Goal: Information Seeking & Learning: Learn about a topic

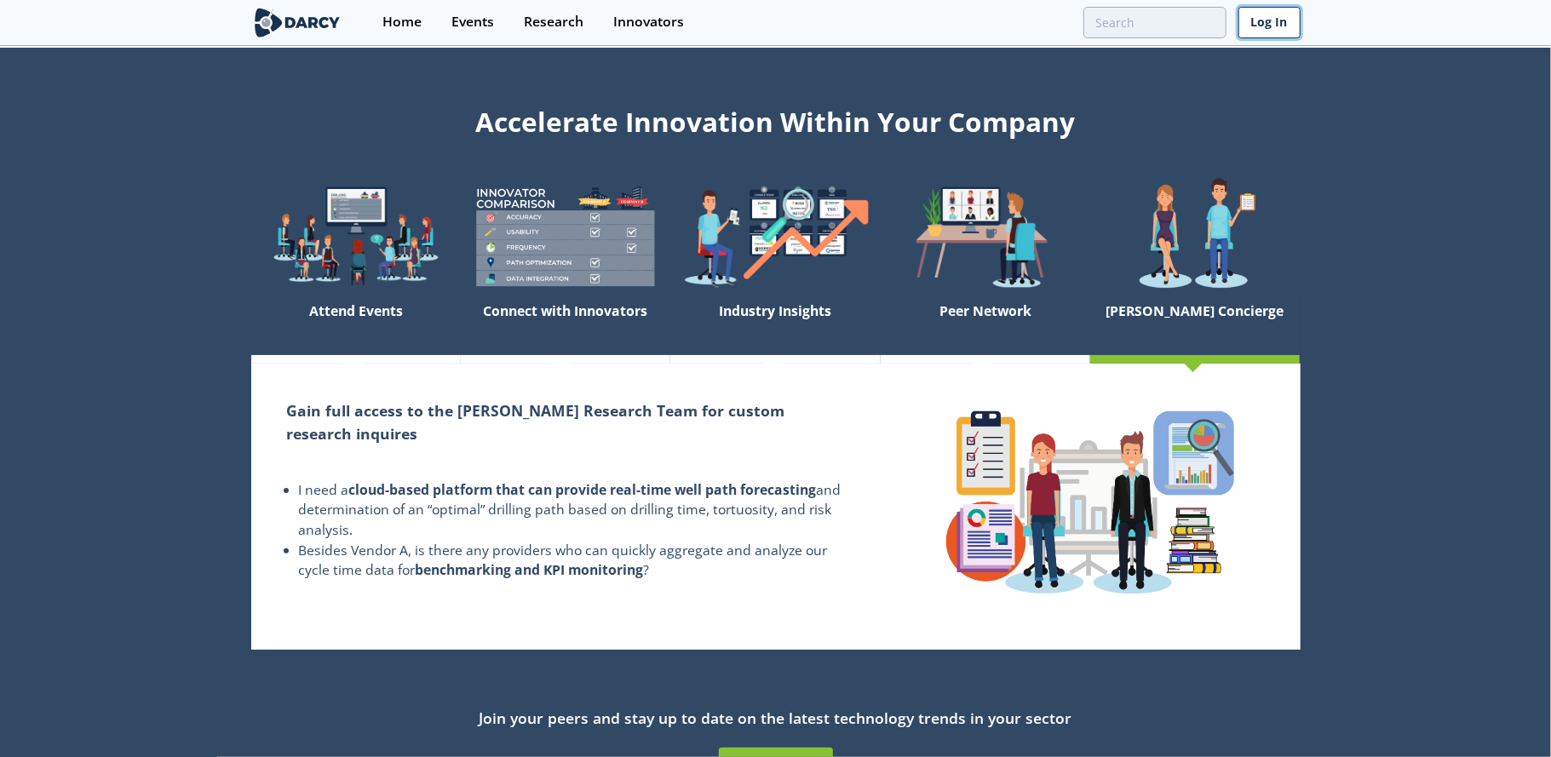
click at [1270, 26] on link "Log In" at bounding box center [1269, 23] width 62 height 32
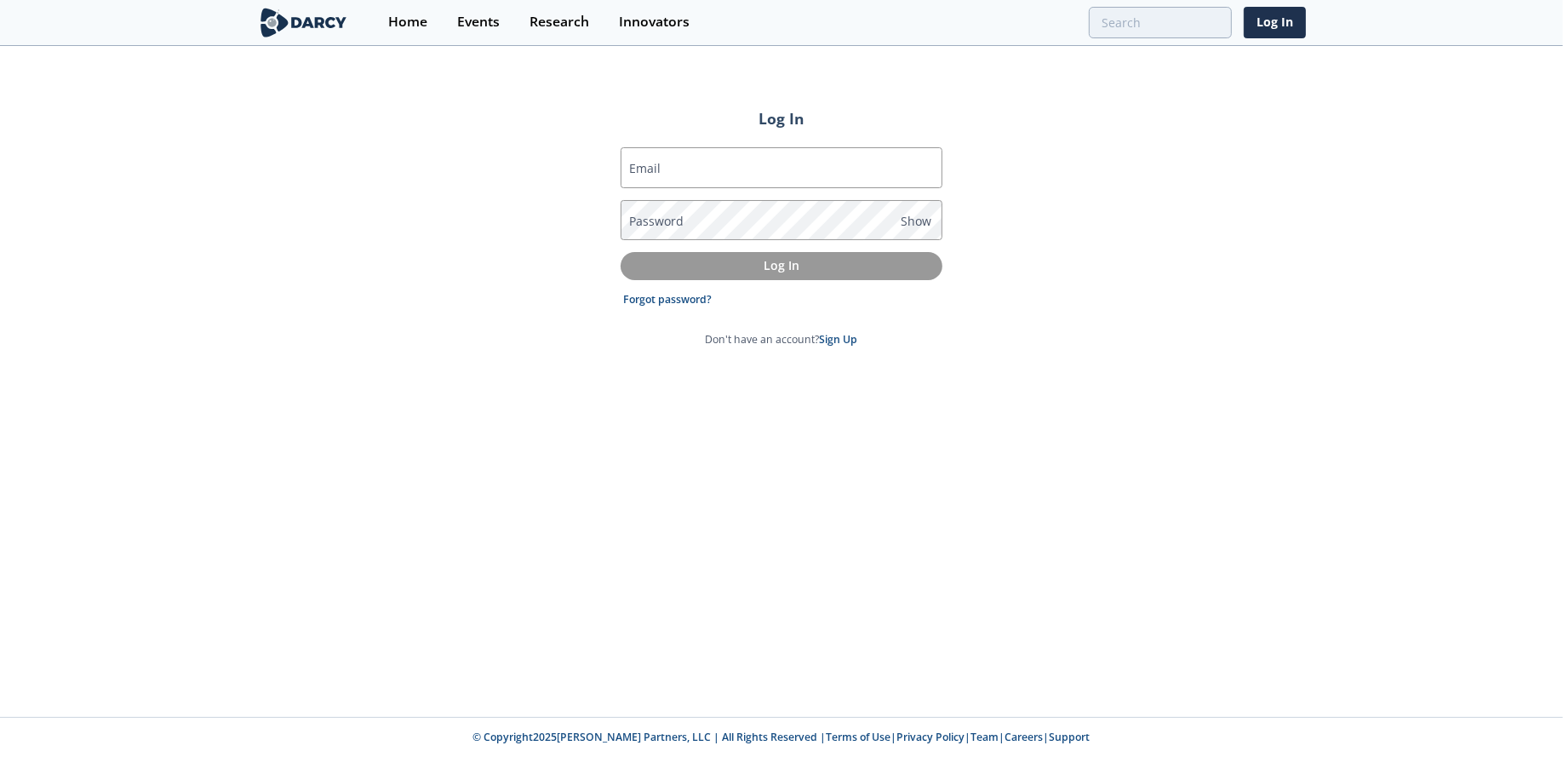
type input "[EMAIL_ADDRESS][PERSON_NAME][DOMAIN_NAME]"
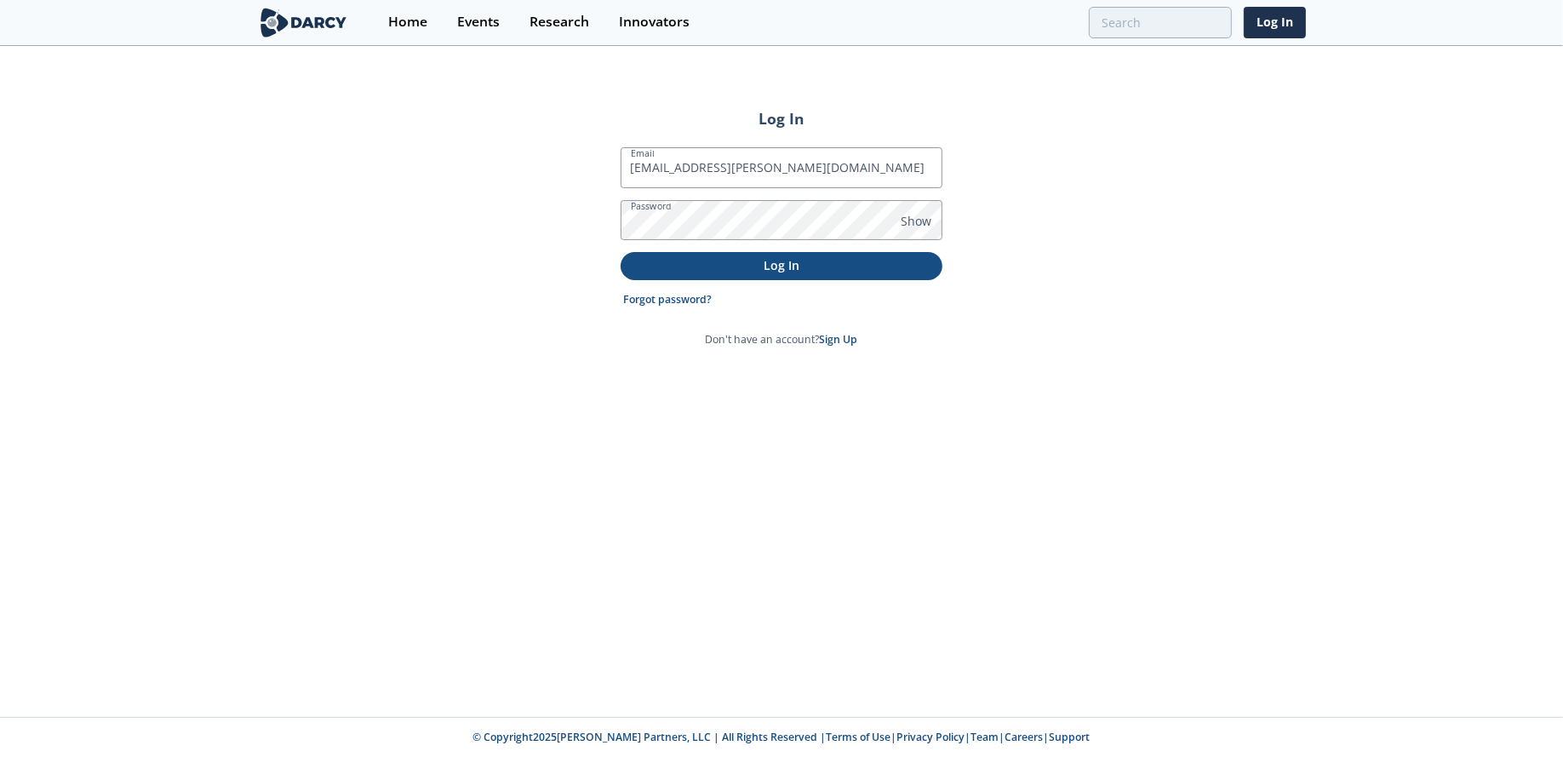
click at [698, 272] on p "Log In" at bounding box center [782, 265] width 298 height 18
click at [914, 220] on div "Log In Email [EMAIL_ADDRESS][PERSON_NAME][DOMAIN_NAME] Password Show Logging In…" at bounding box center [781, 382] width 1563 height 669
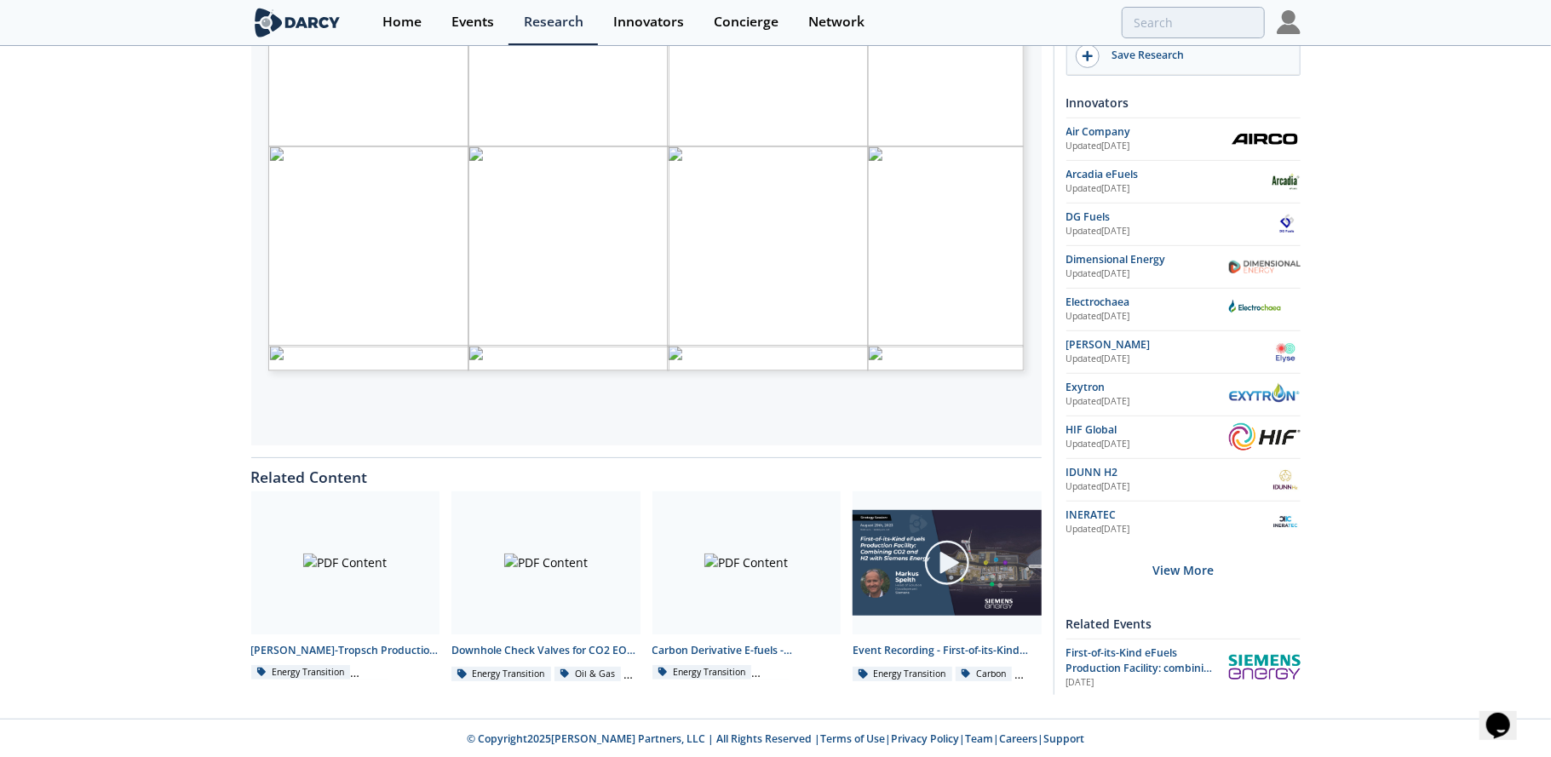
scroll to position [423, 0]
click at [354, 645] on div "[PERSON_NAME]-Tropsch Production - Innovator Comparison" at bounding box center [345, 649] width 189 height 15
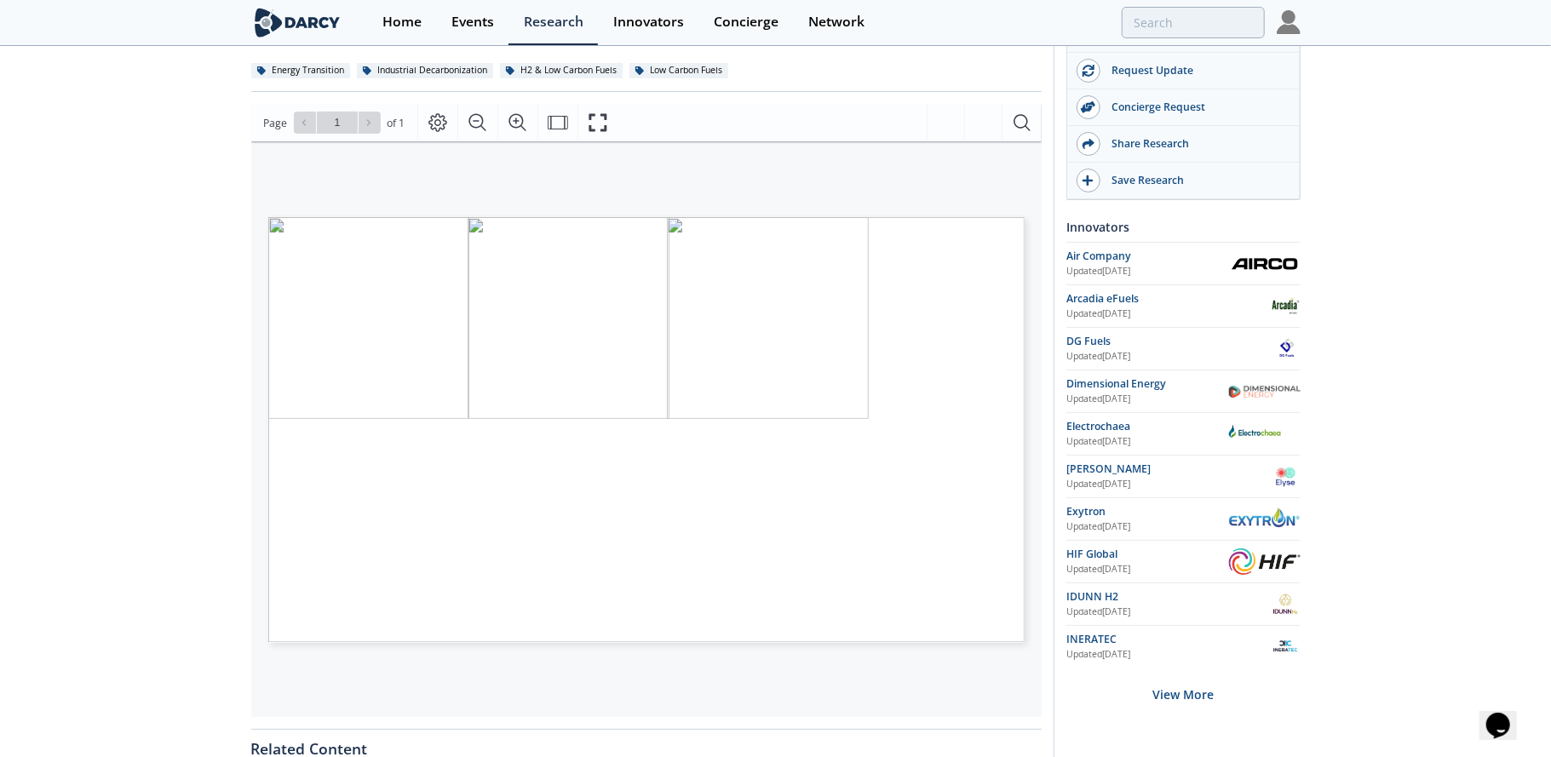
scroll to position [170, 0]
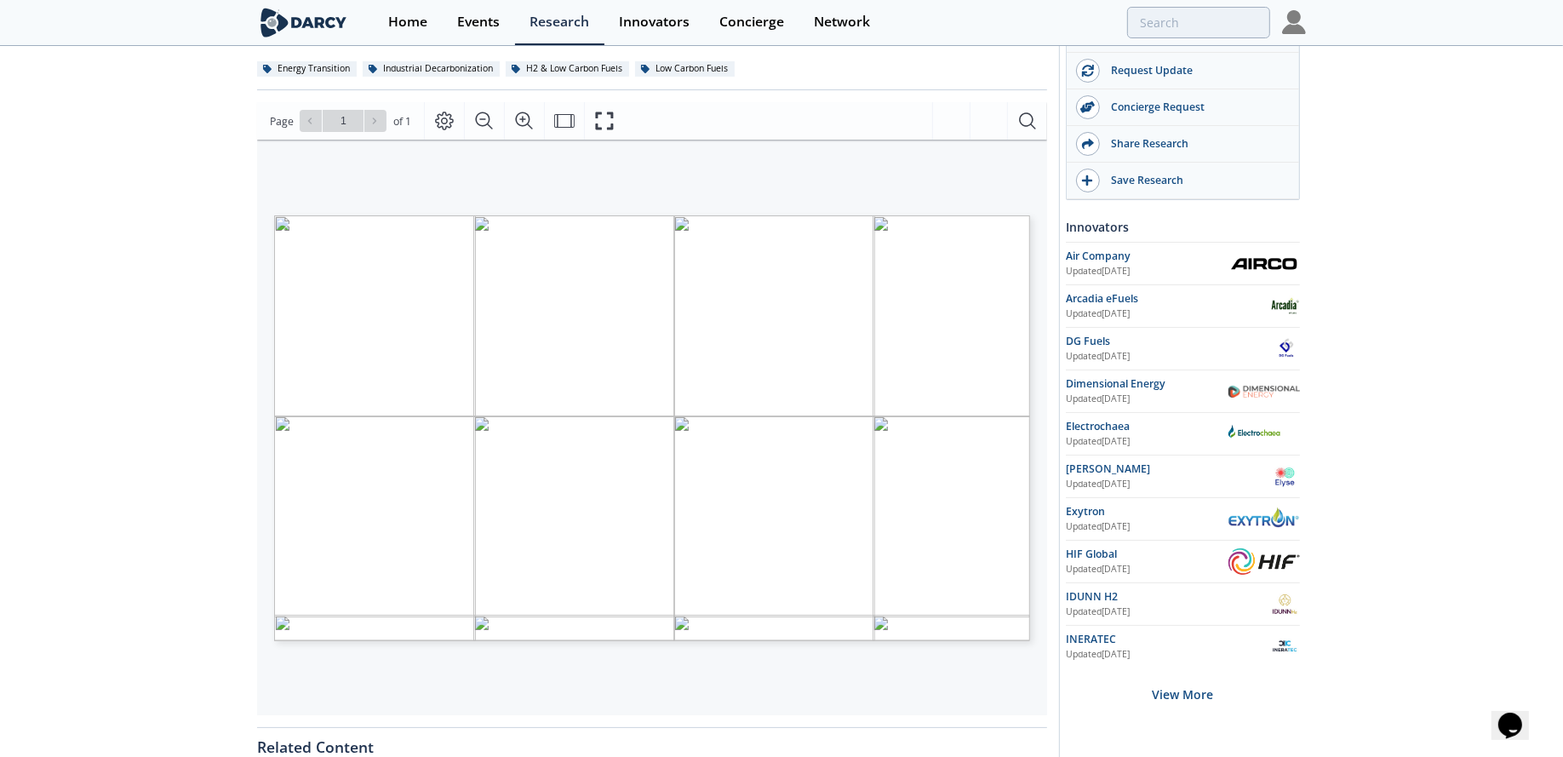
click at [421, 427] on span "to Shell, enabling modular, efficient GTL operations." at bounding box center [492, 428] width 161 height 6
click at [492, 393] on span "-flexible proprietary syngas process combined RWGS/FT that can be" at bounding box center [534, 397] width 212 height 8
click at [528, 386] on span "Page 1" at bounding box center [1076, 580] width 1446 height 700
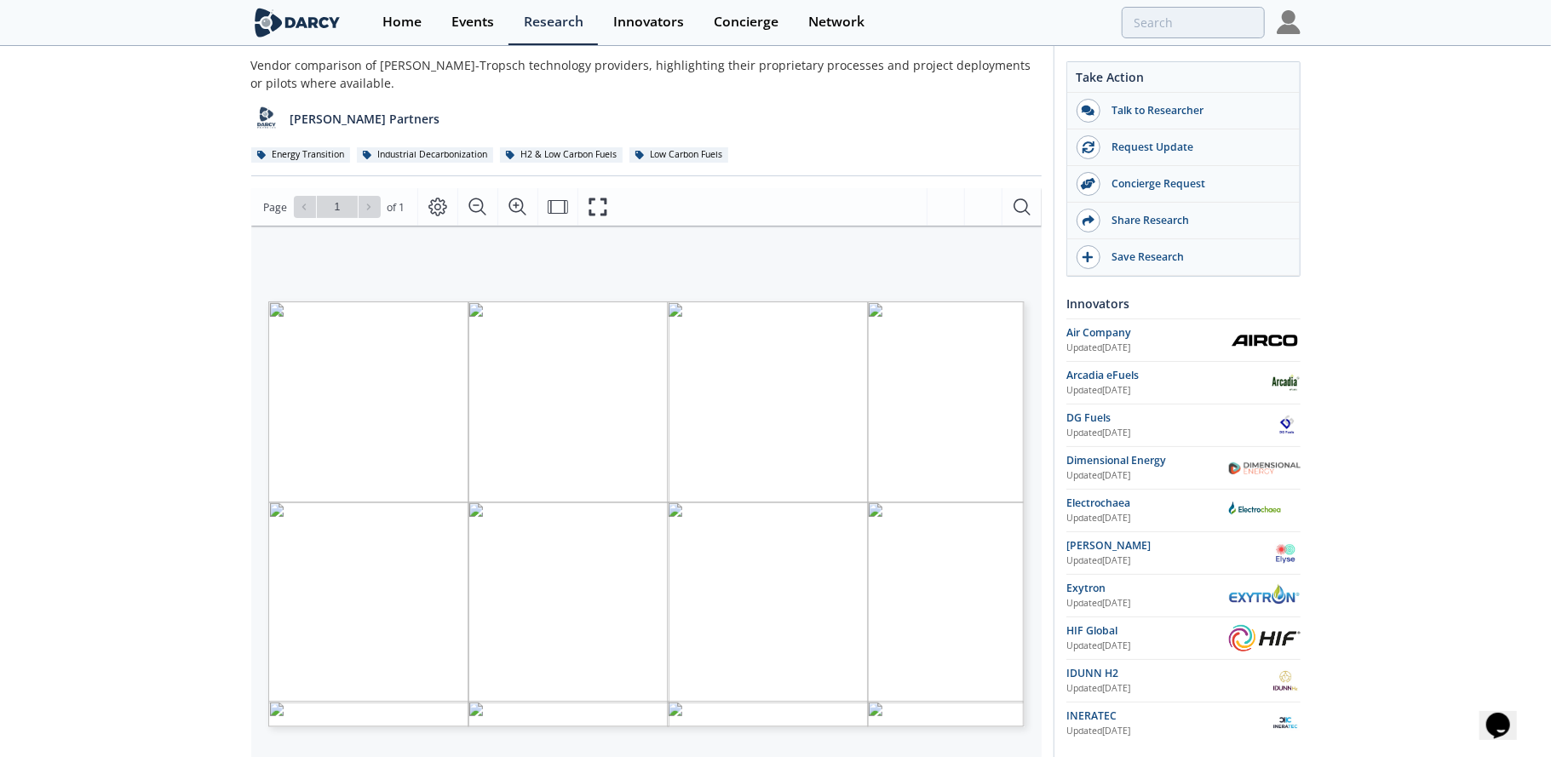
scroll to position [0, 0]
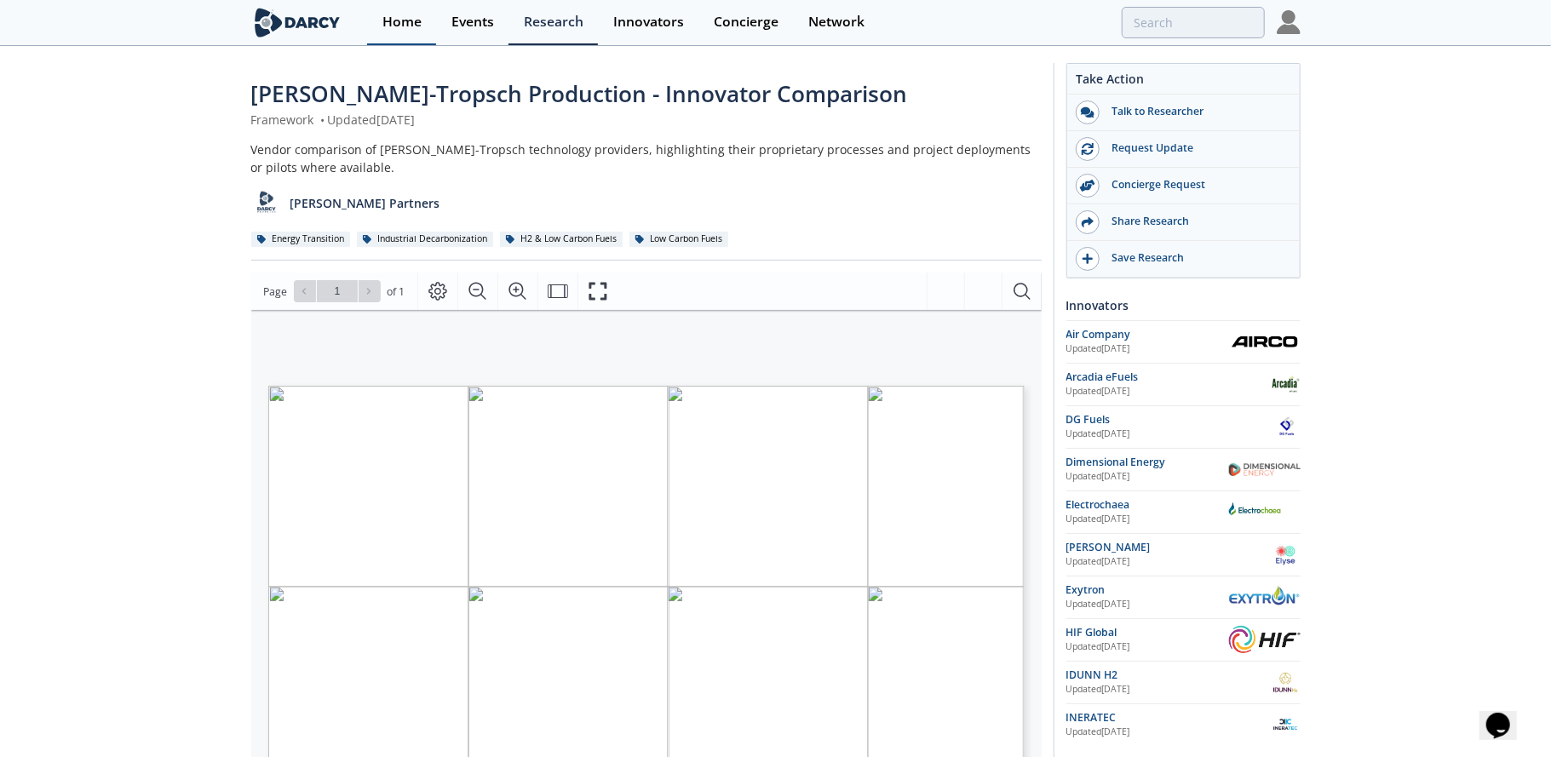
click at [401, 25] on div "Home" at bounding box center [401, 22] width 39 height 14
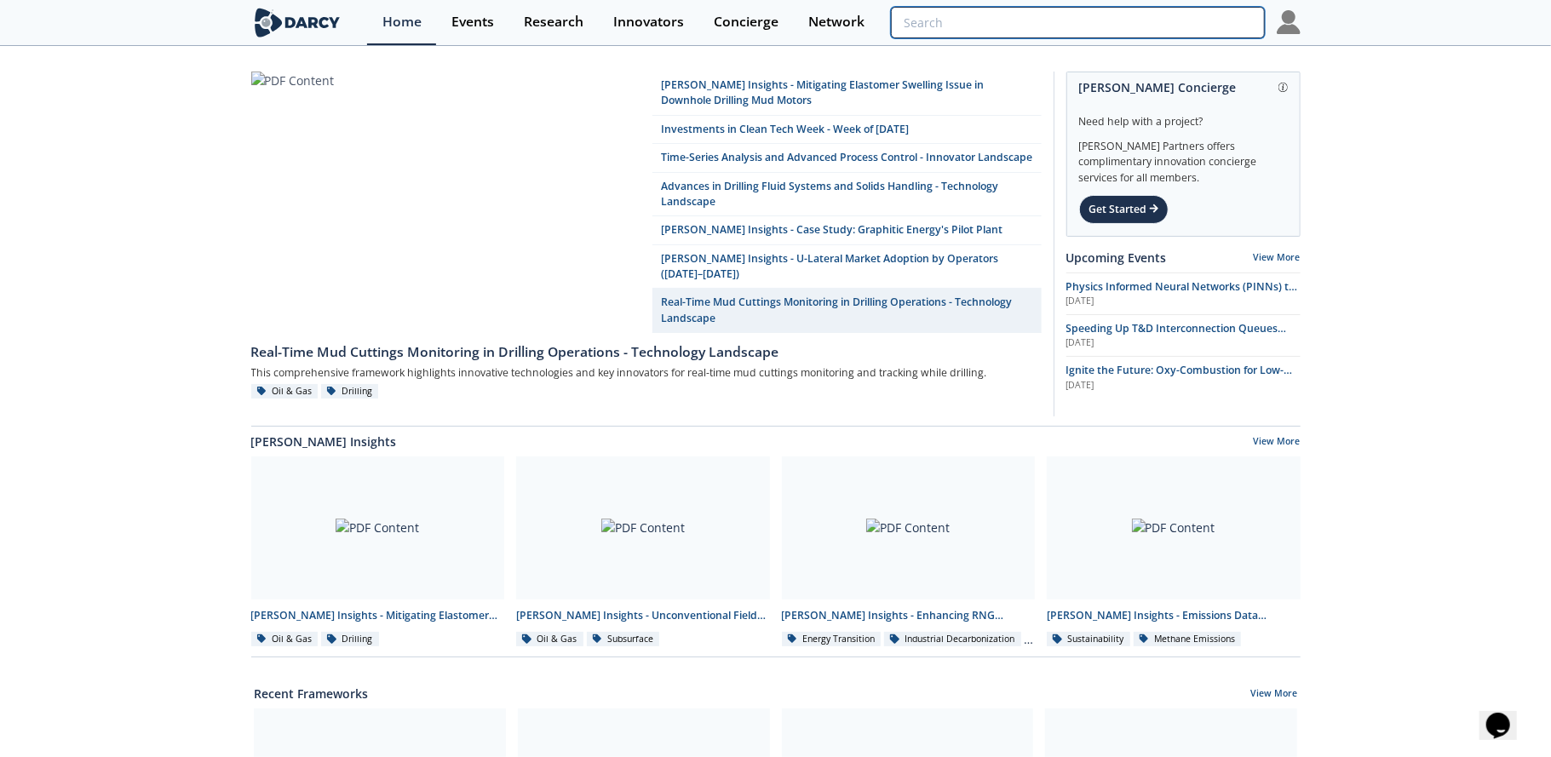
click at [1163, 29] on input "search" at bounding box center [1077, 23] width 373 height 32
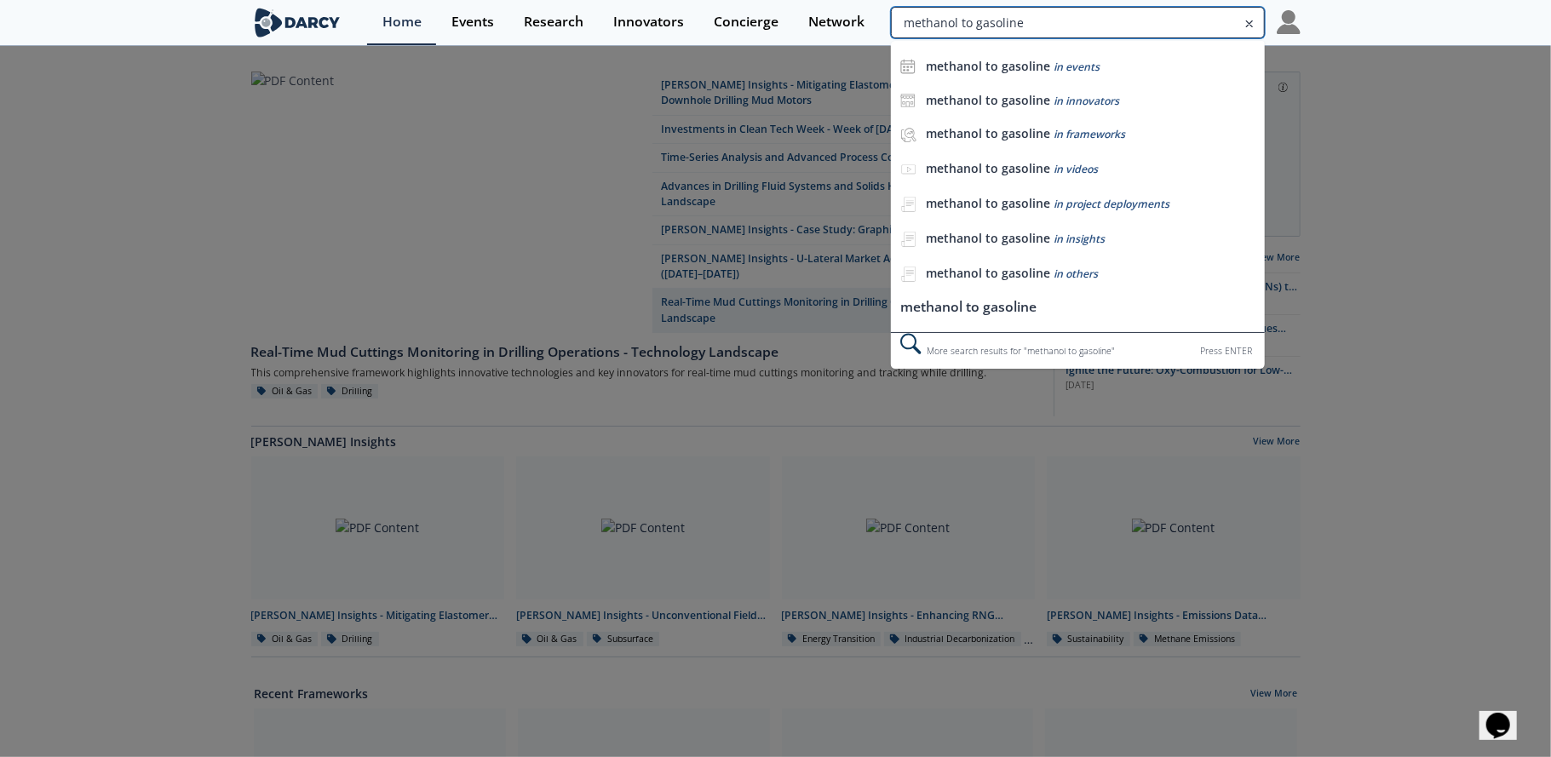
type input "methanol to gasoline"
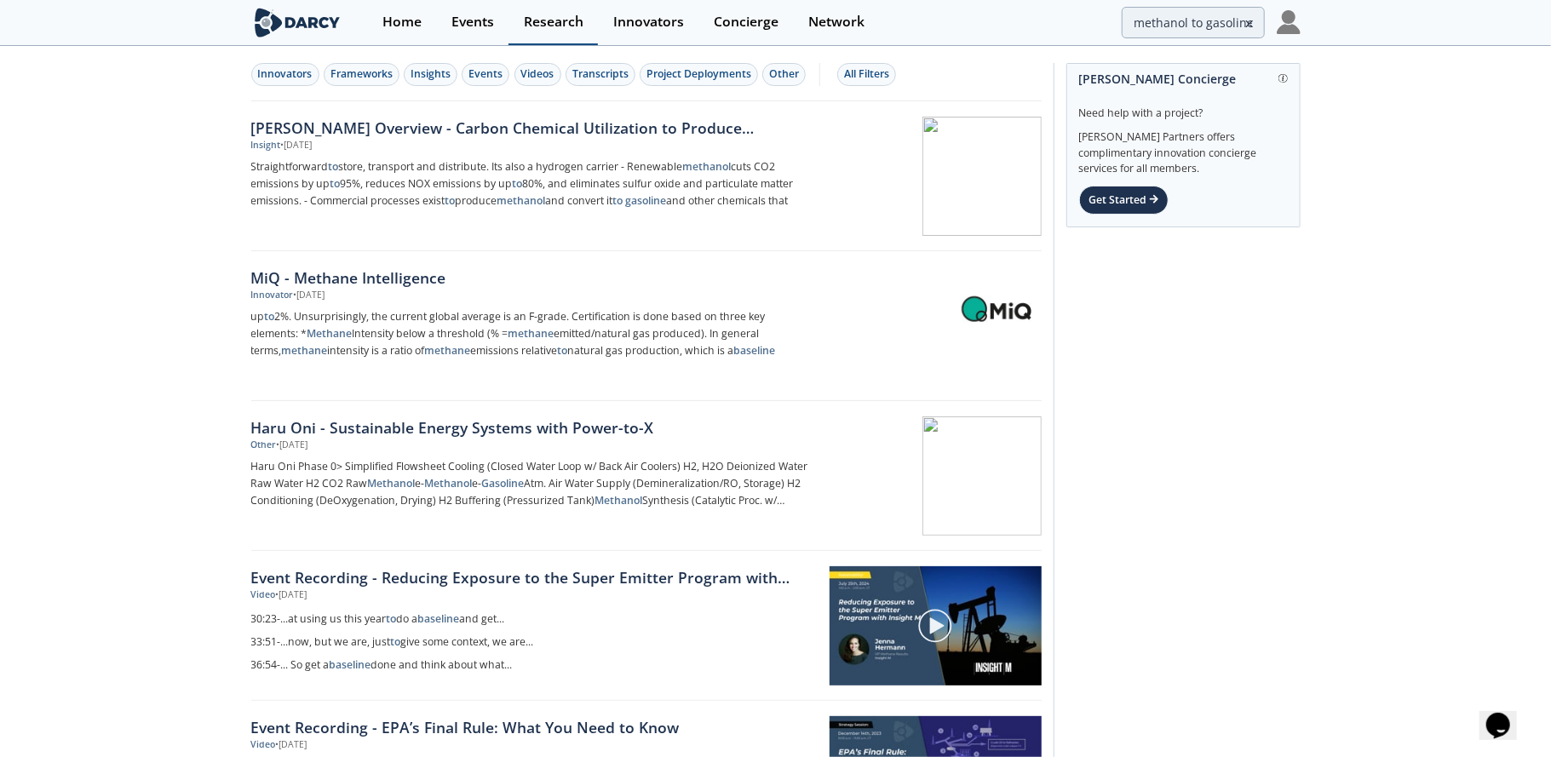
click at [528, 21] on div "Research" at bounding box center [554, 22] width 60 height 14
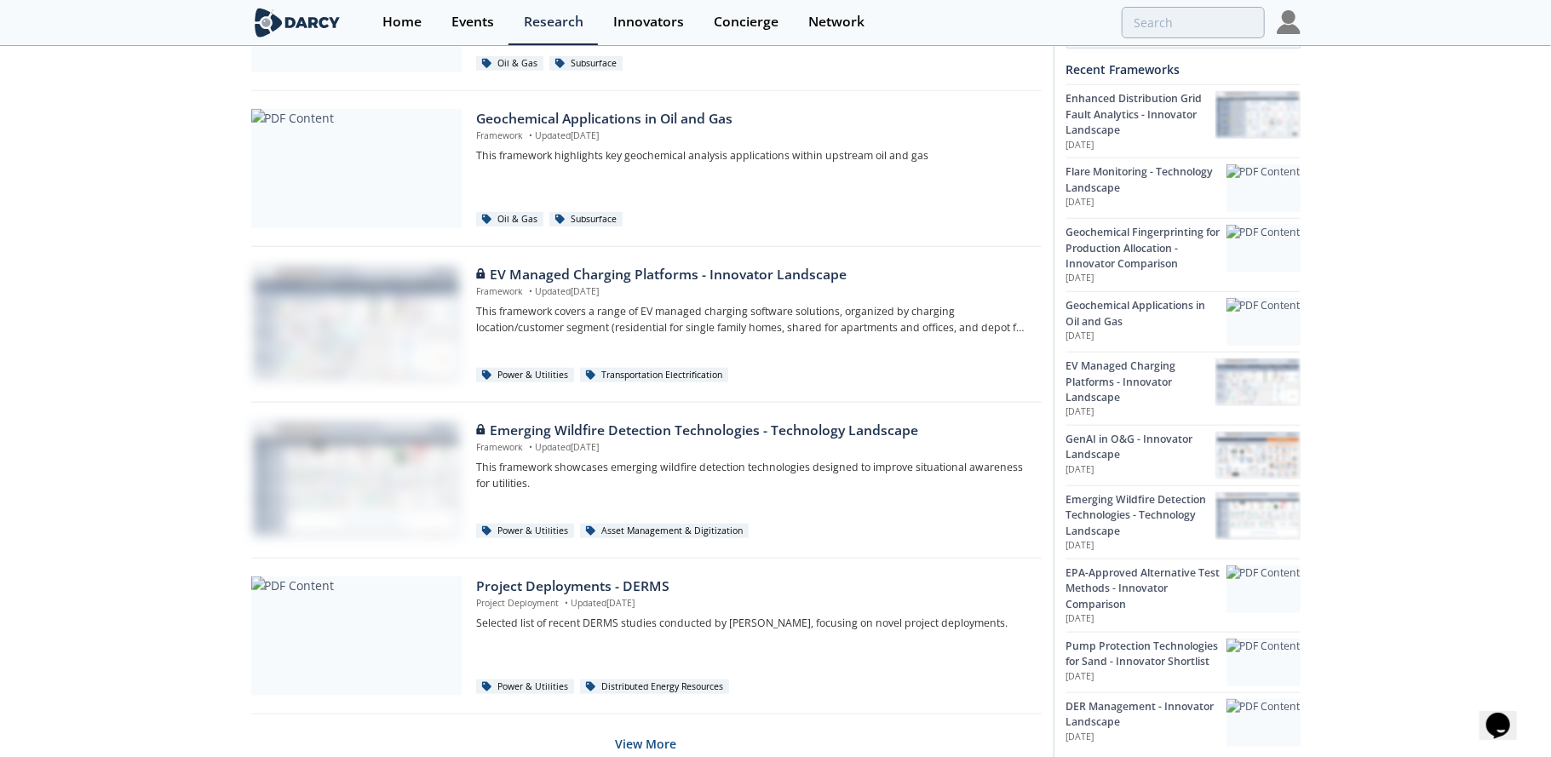
scroll to position [1007, 0]
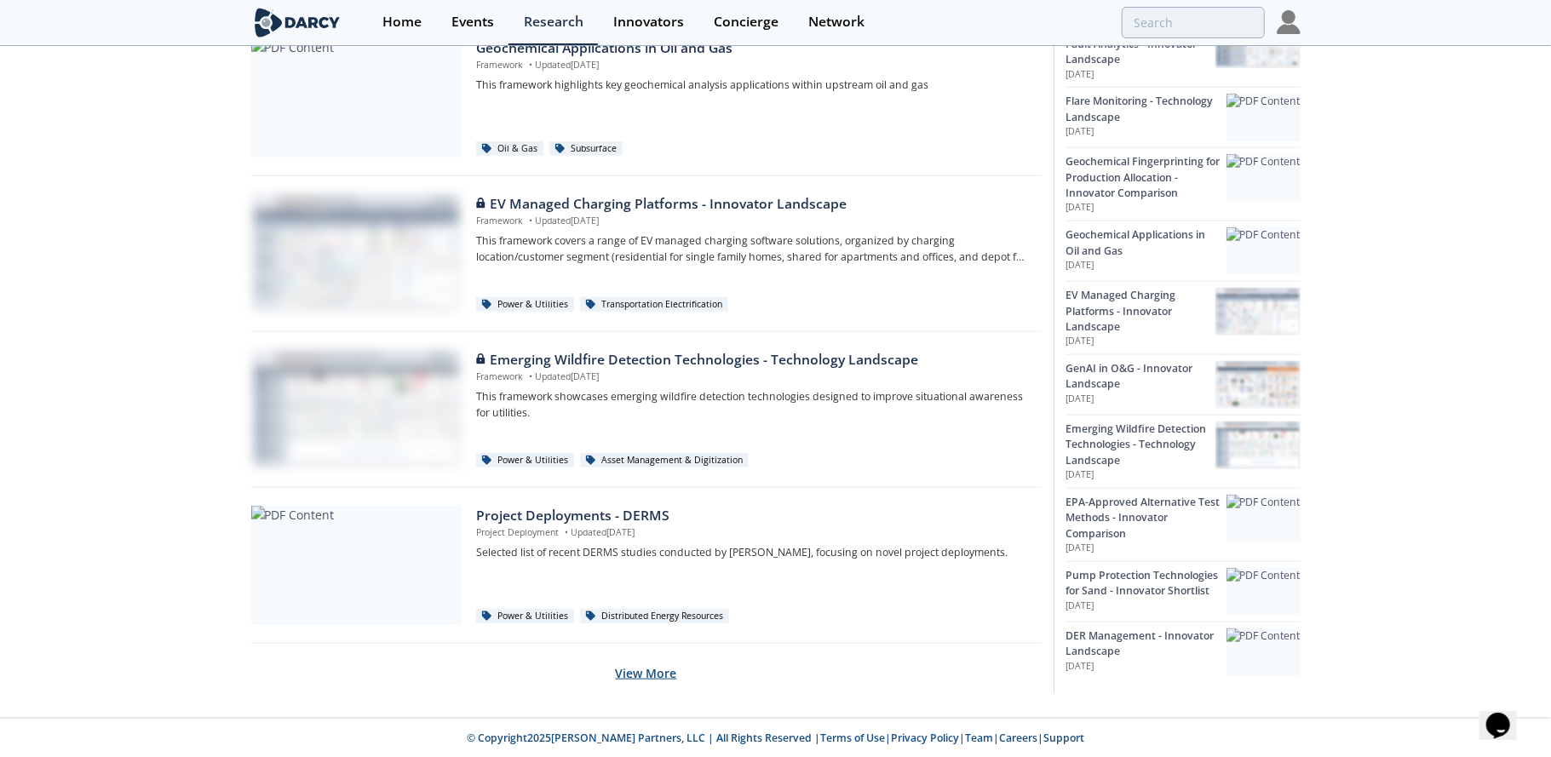
click at [654, 676] on button "View More" at bounding box center [646, 673] width 61 height 42
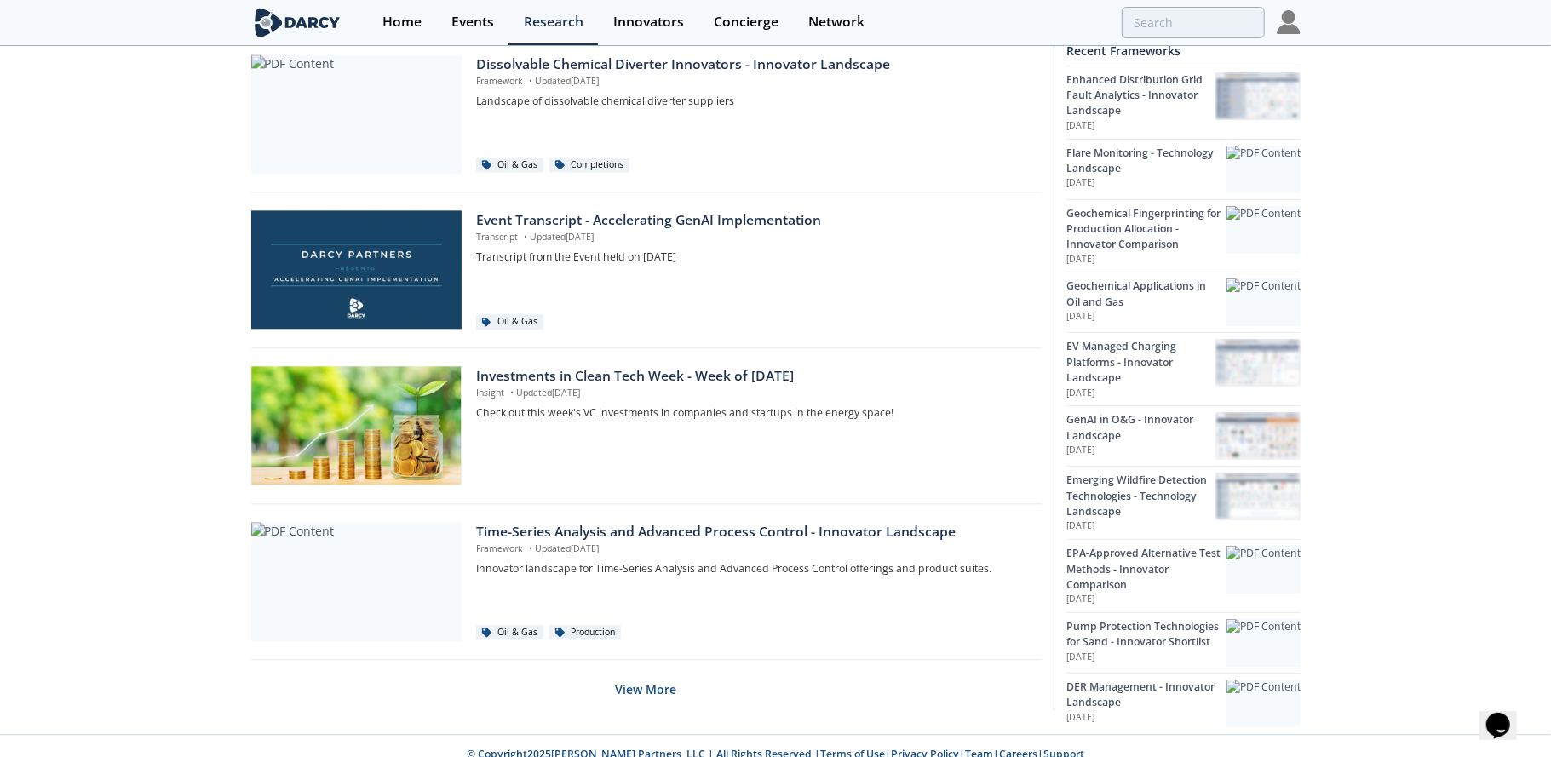
scroll to position [2566, 0]
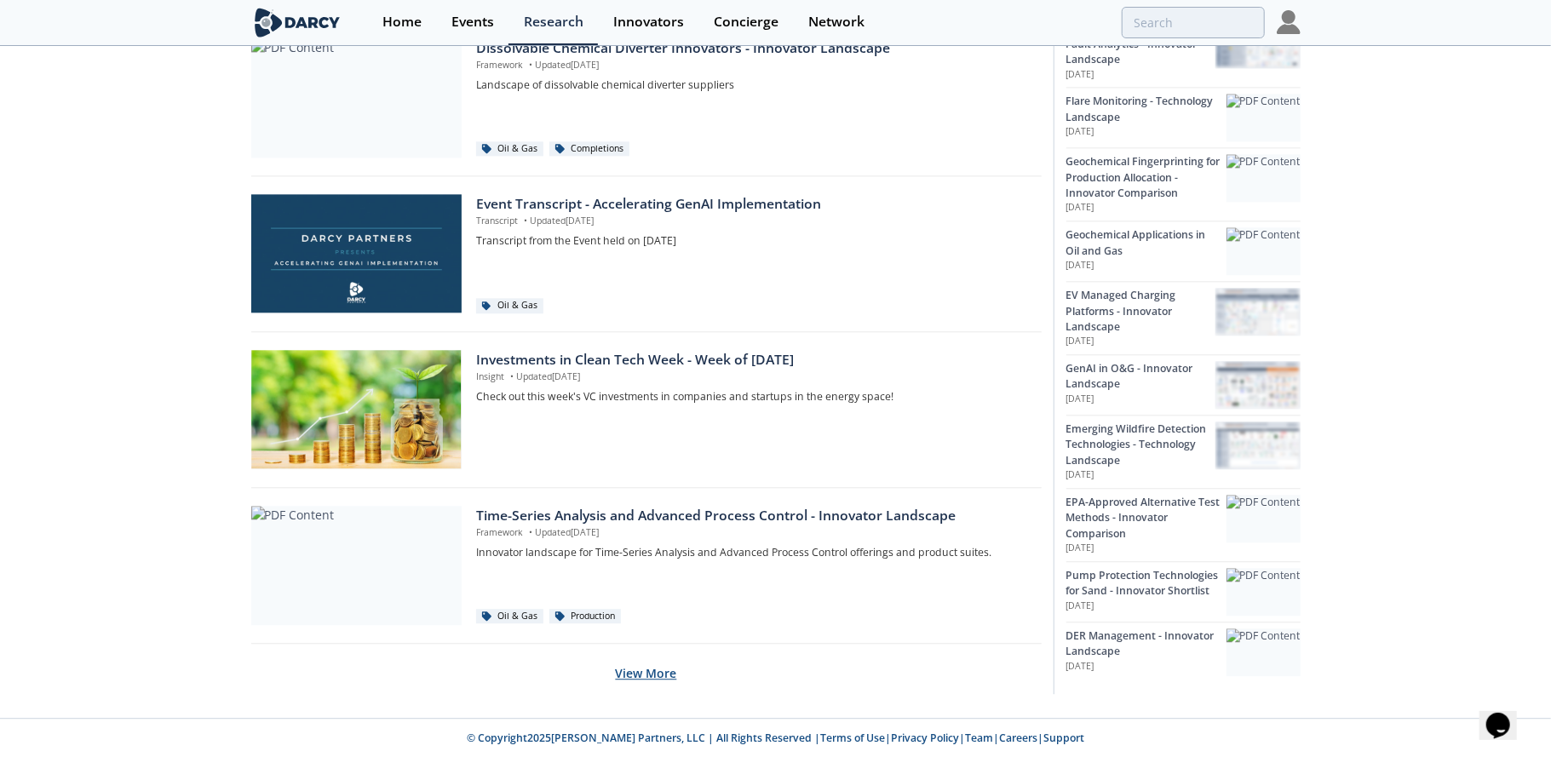
click at [666, 678] on button "View More" at bounding box center [646, 673] width 61 height 42
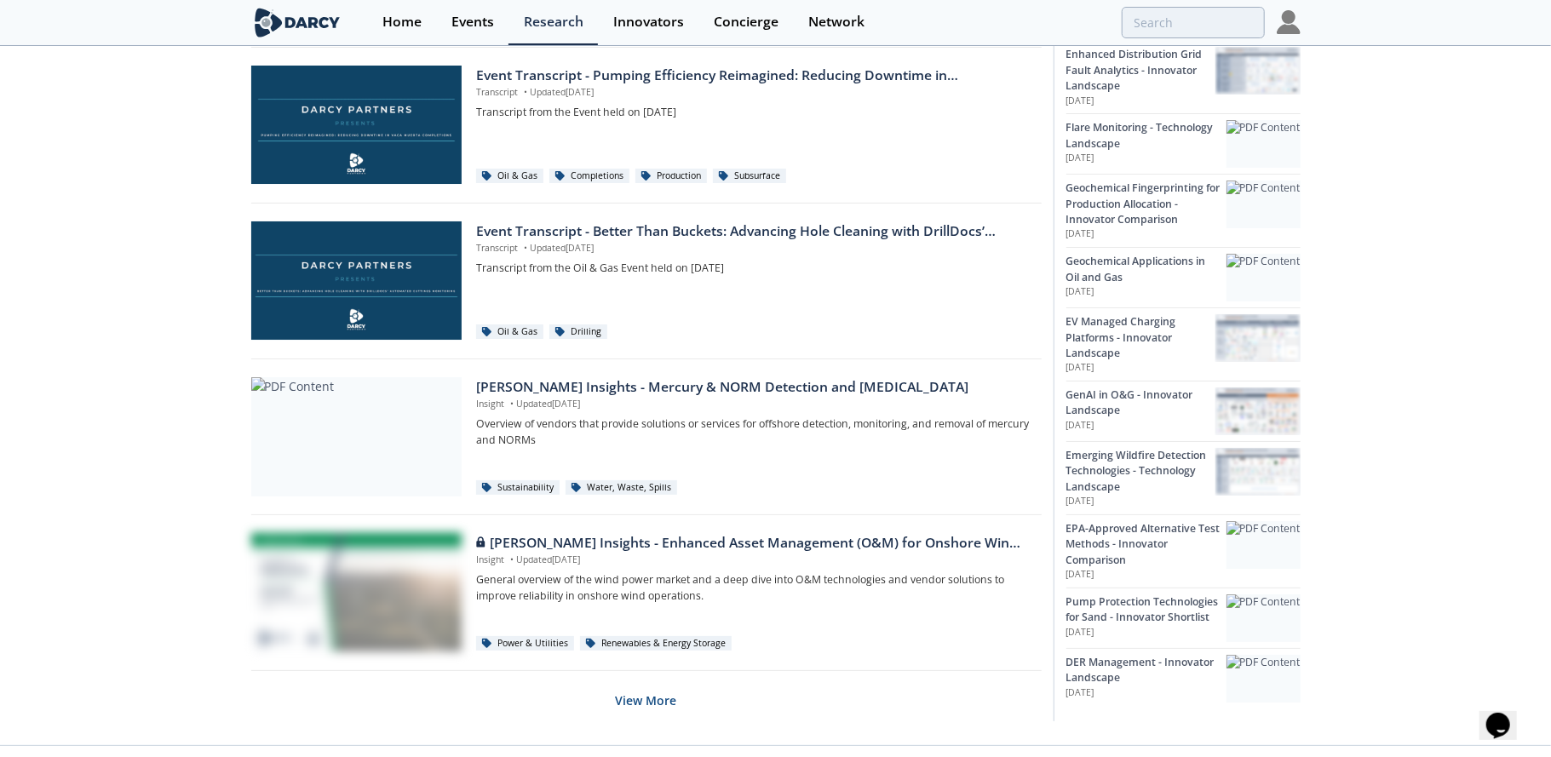
scroll to position [4123, 0]
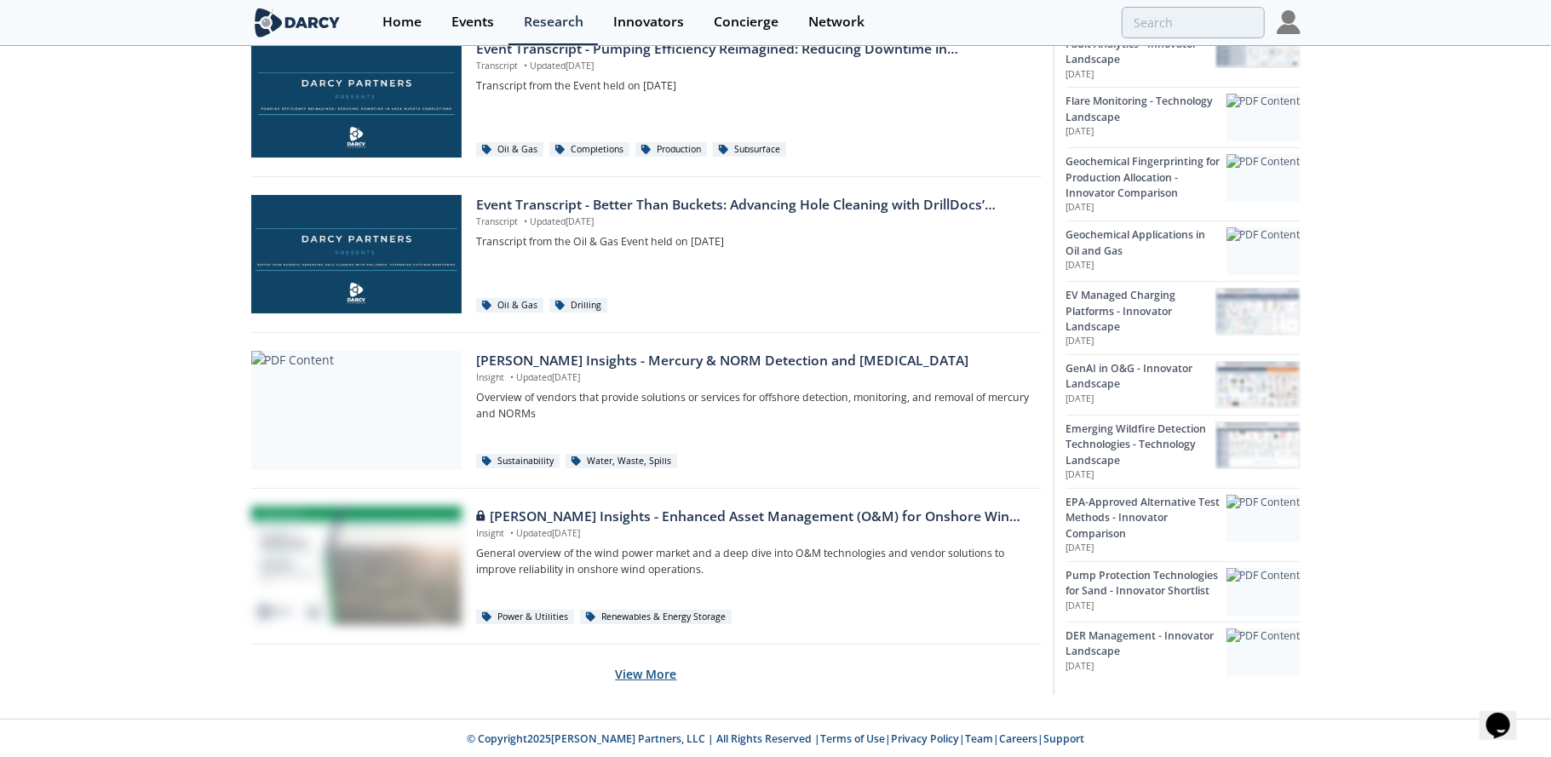
click at [643, 674] on button "View More" at bounding box center [646, 674] width 61 height 42
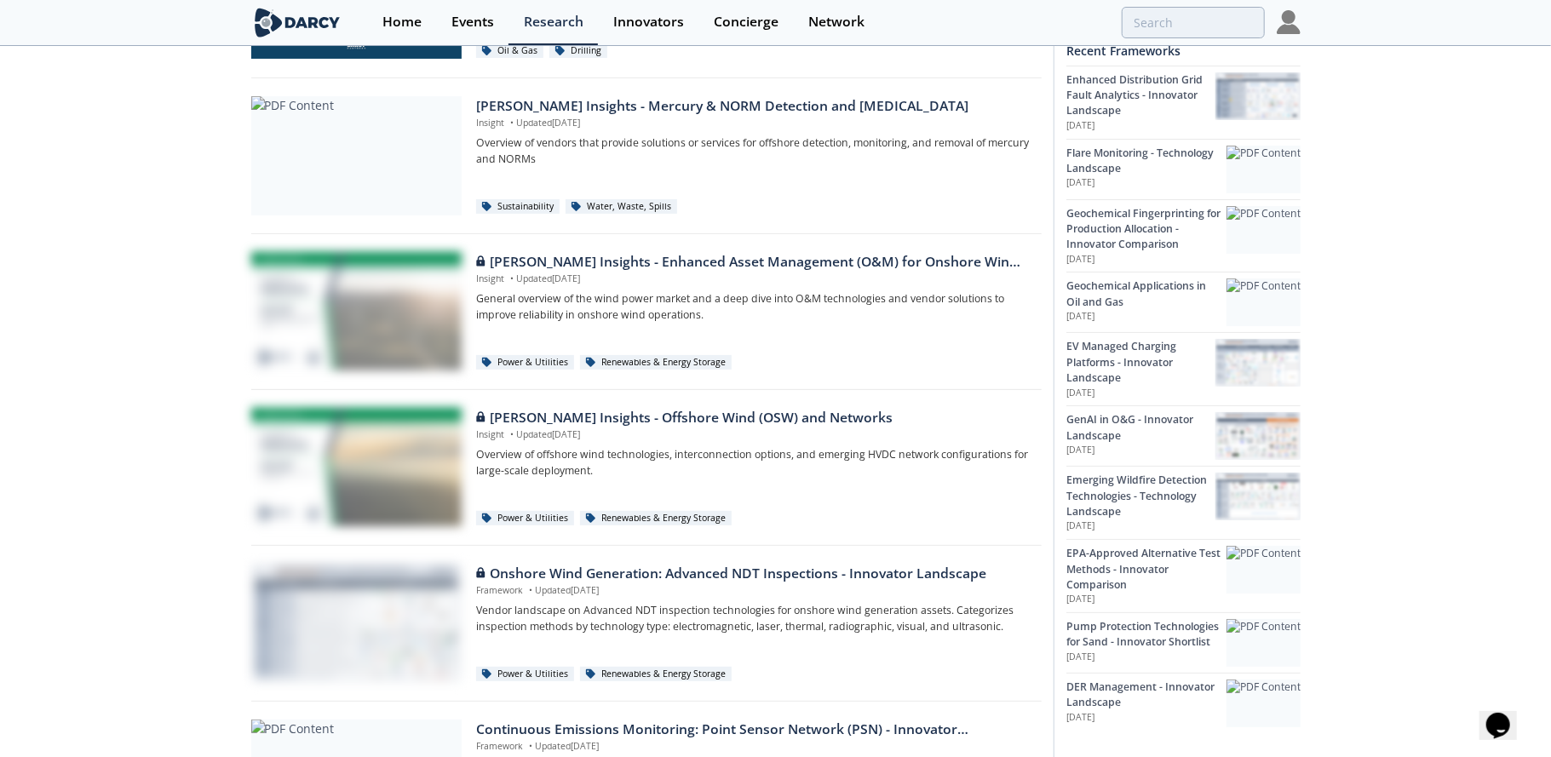
scroll to position [4379, 0]
